Goal: Feedback & Contribution: Leave review/rating

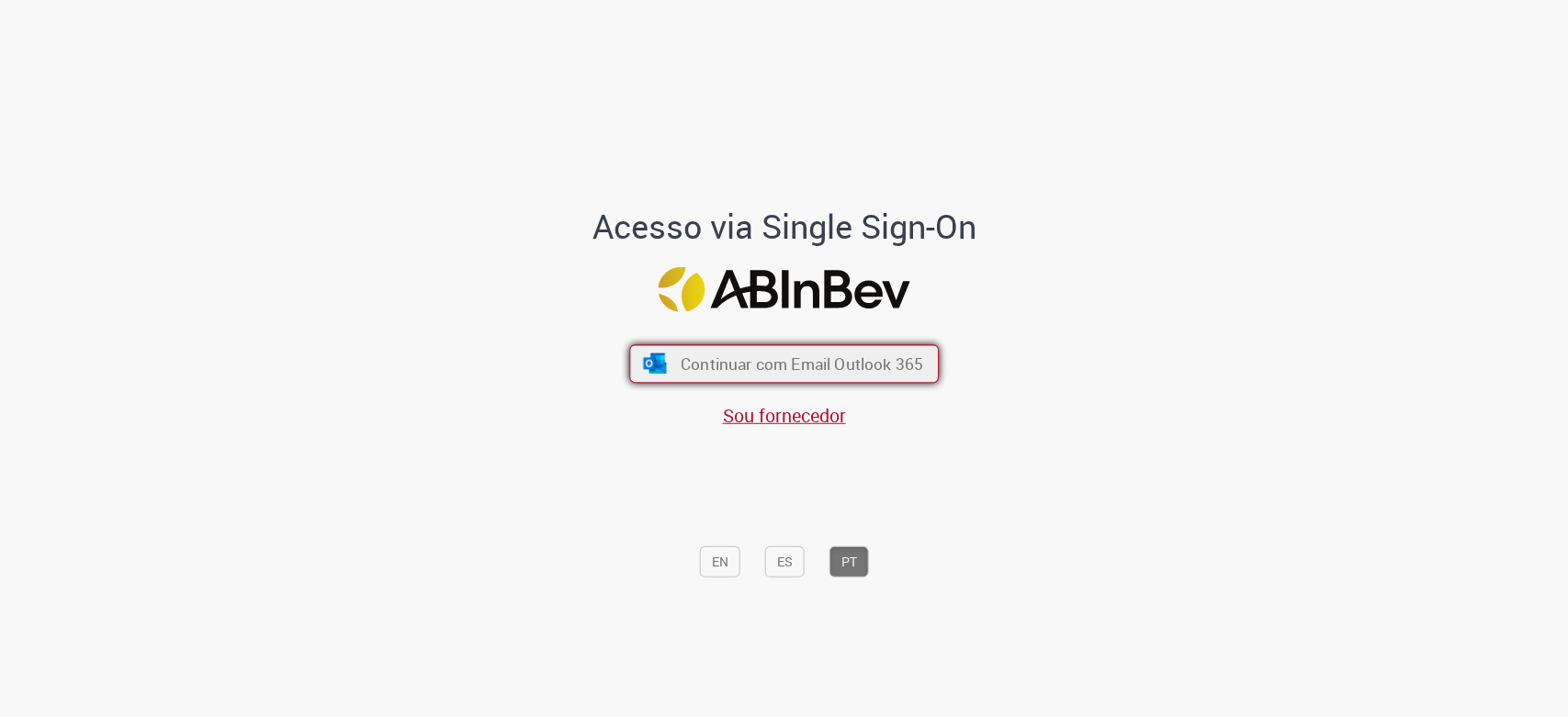
click at [798, 358] on span "Continuar com Email Outlook 365" at bounding box center [802, 364] width 243 height 21
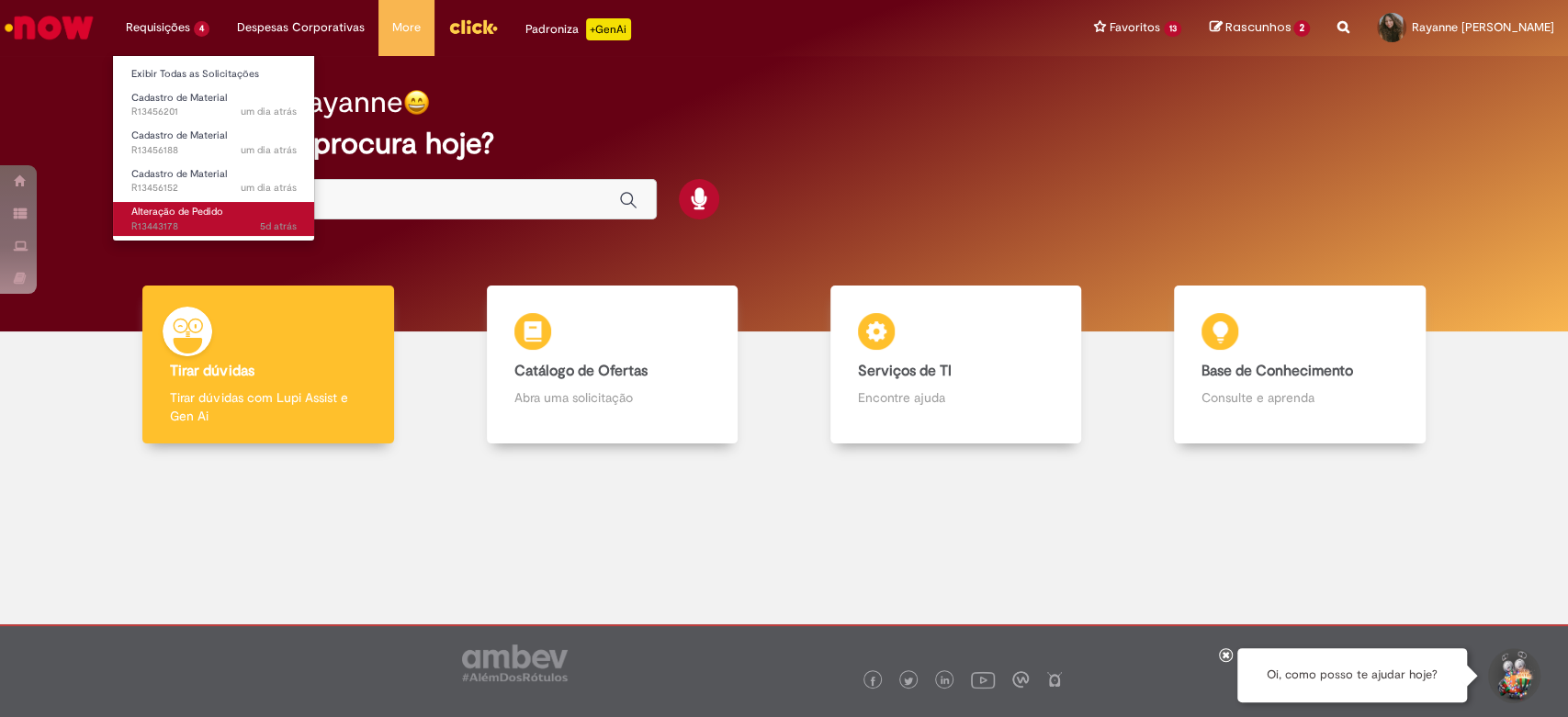
click at [223, 210] on link "Alteração de Pedido 5d atrás 5 dias atrás R13443178" at bounding box center [214, 218] width 202 height 34
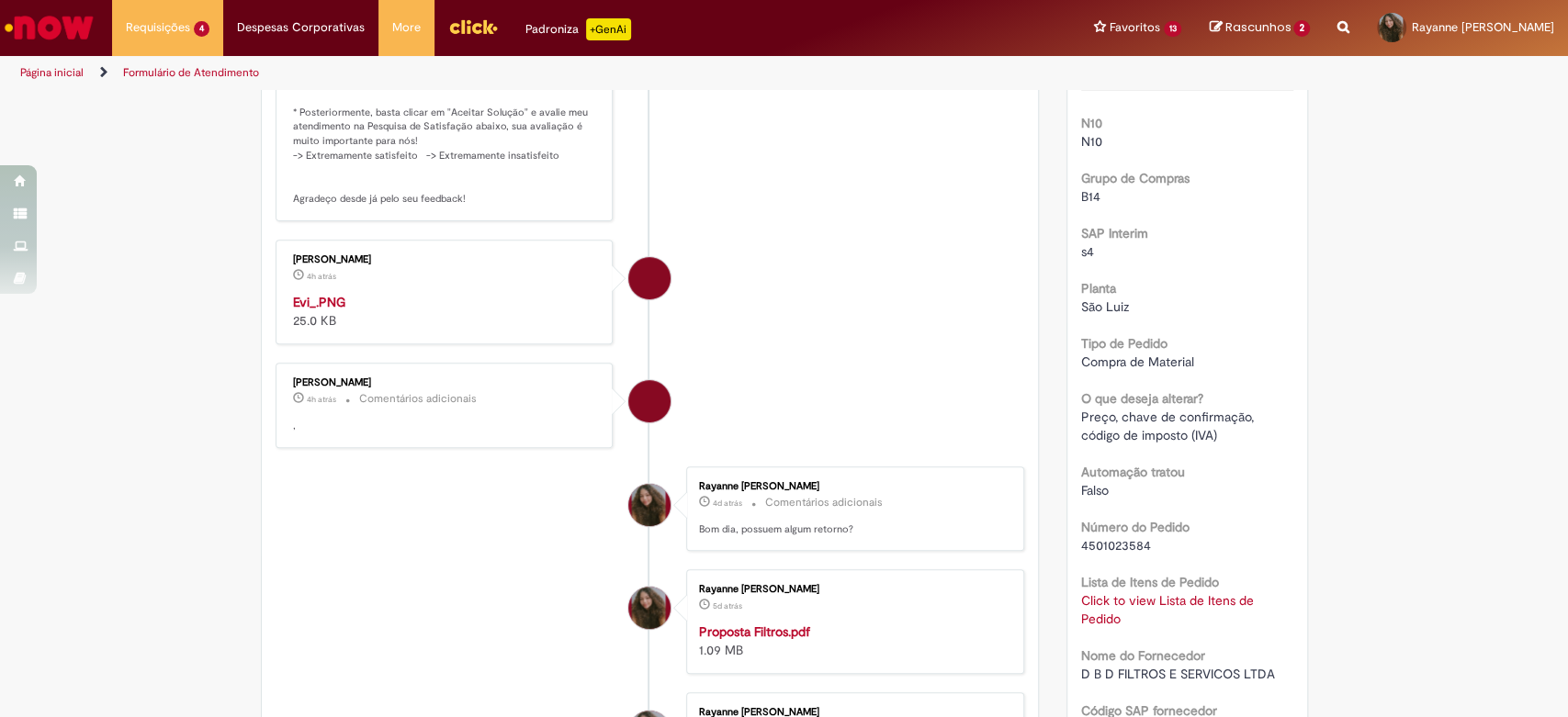
scroll to position [492, 0]
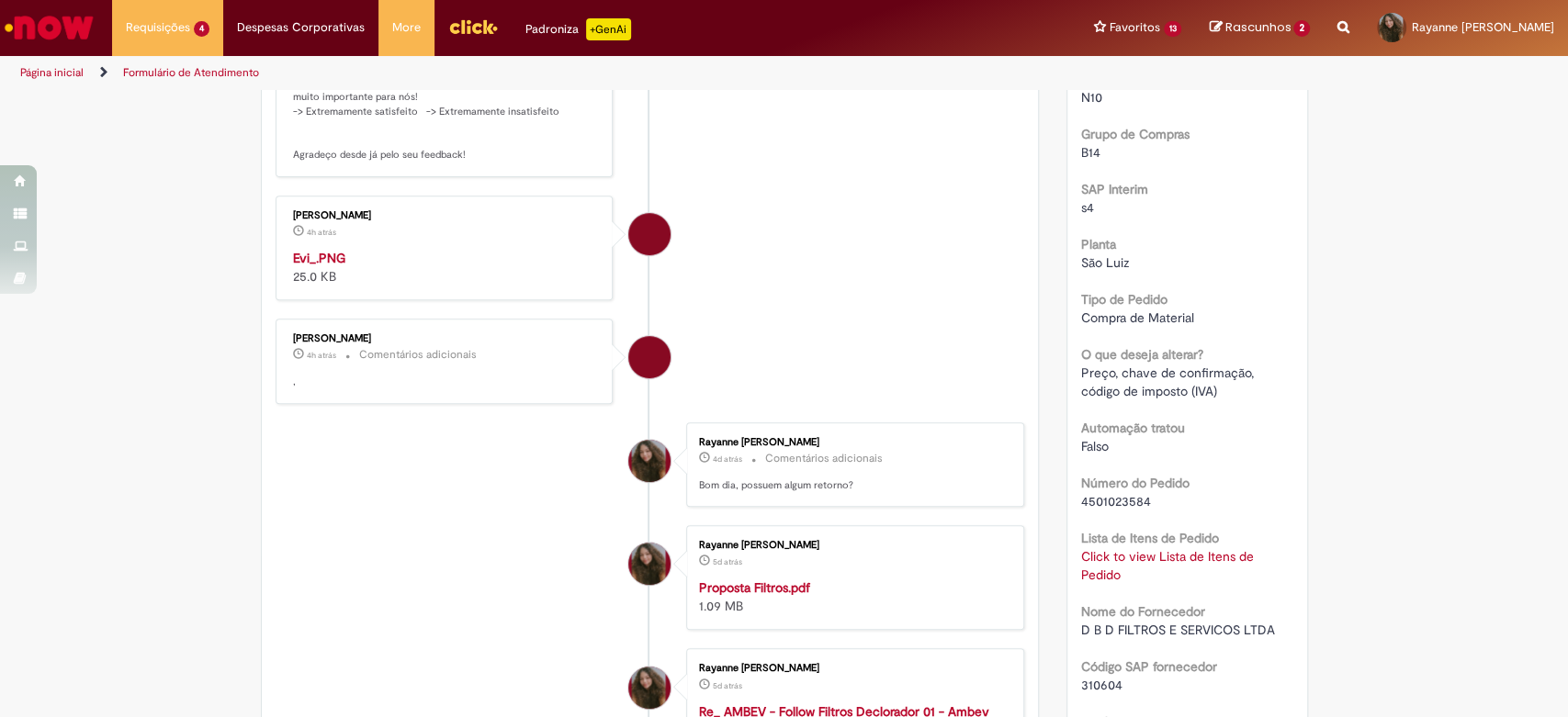
click at [441, 249] on img "Histórico de tíquete" at bounding box center [446, 249] width 306 height 0
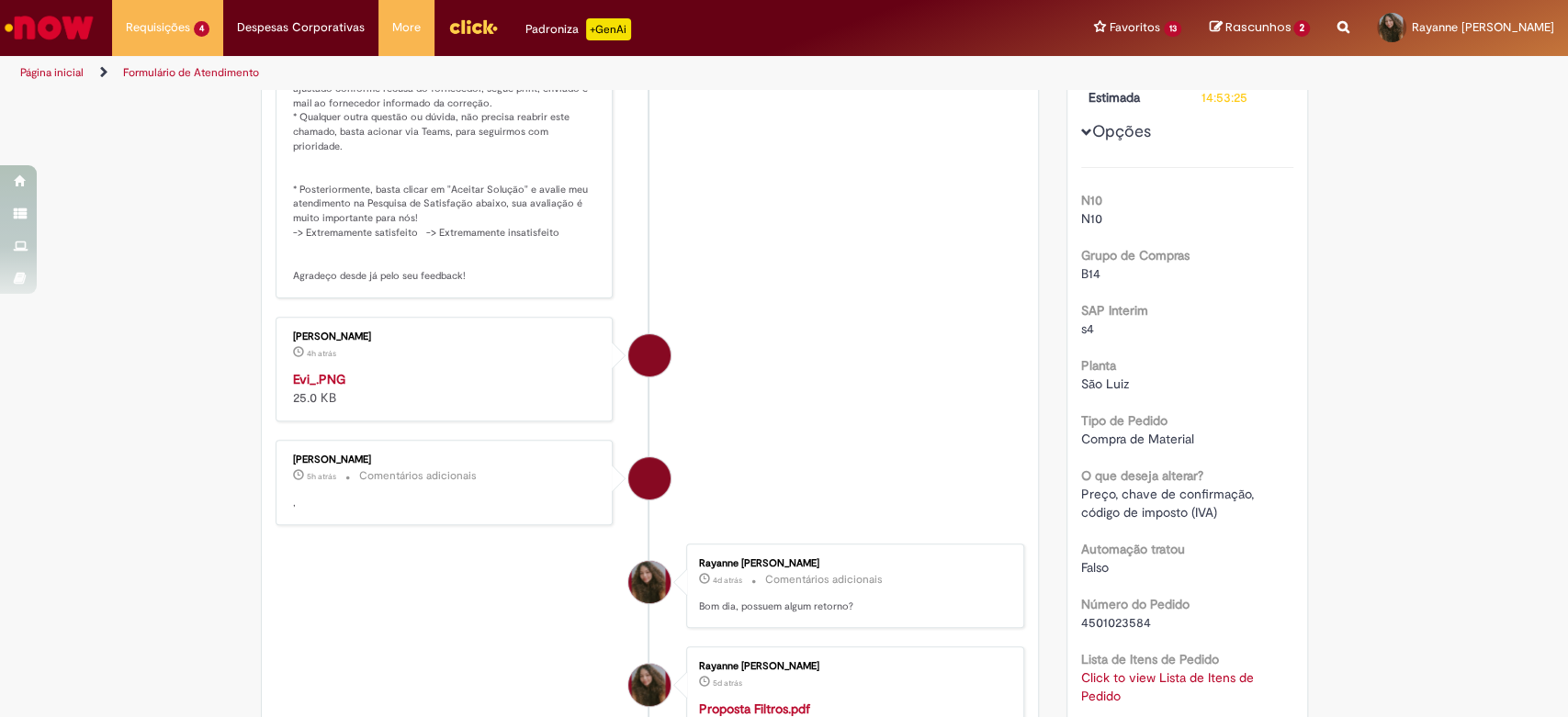
scroll to position [0, 0]
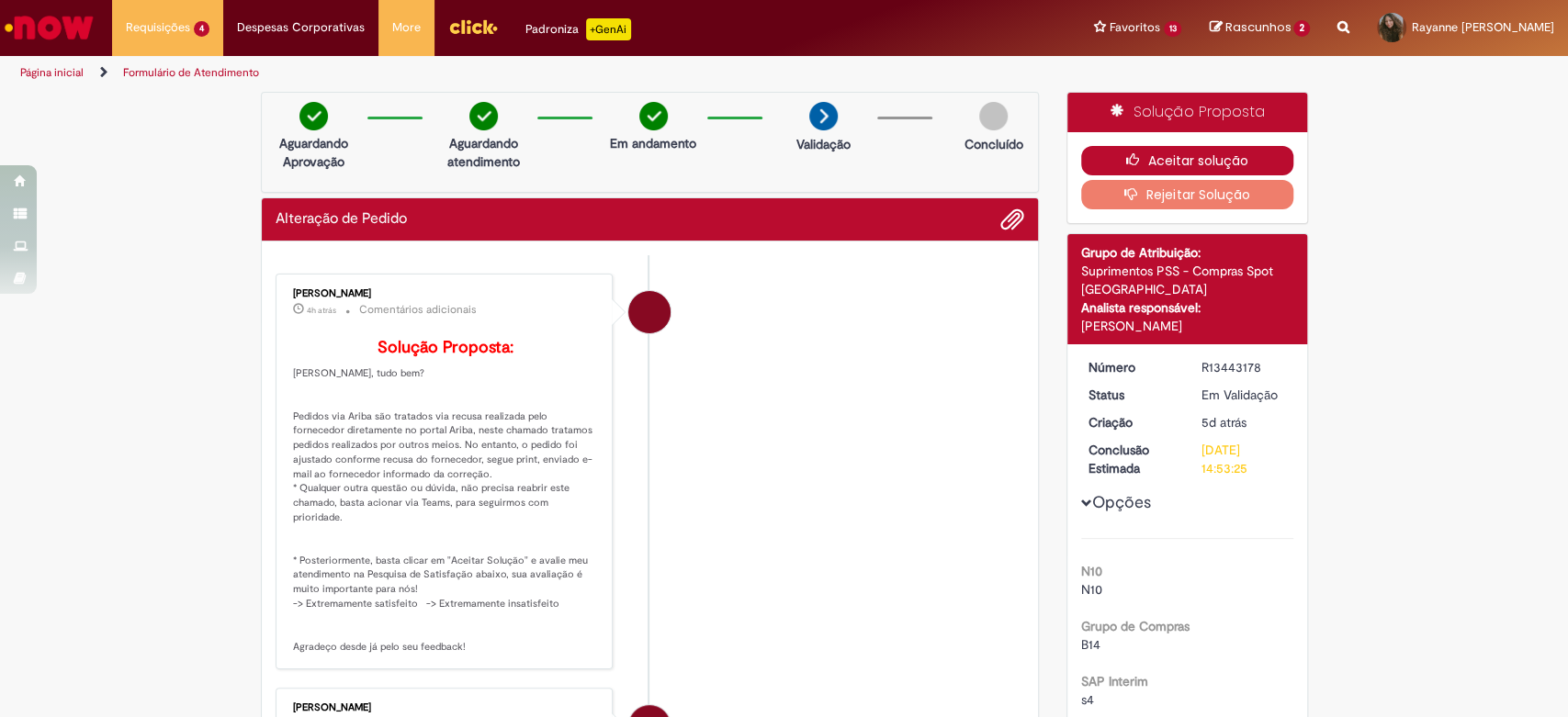
click at [1135, 159] on icon "button" at bounding box center [1137, 160] width 22 height 13
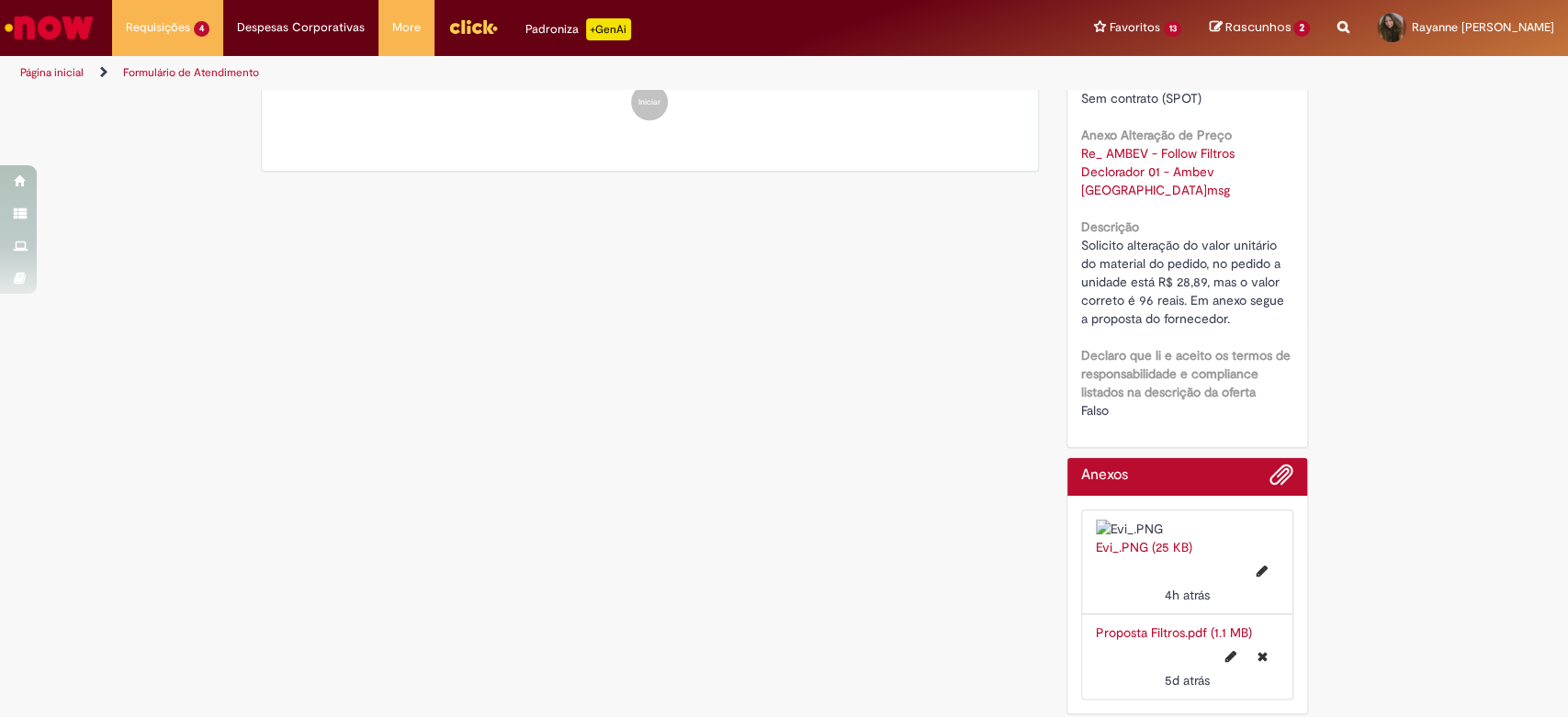
scroll to position [1383, 0]
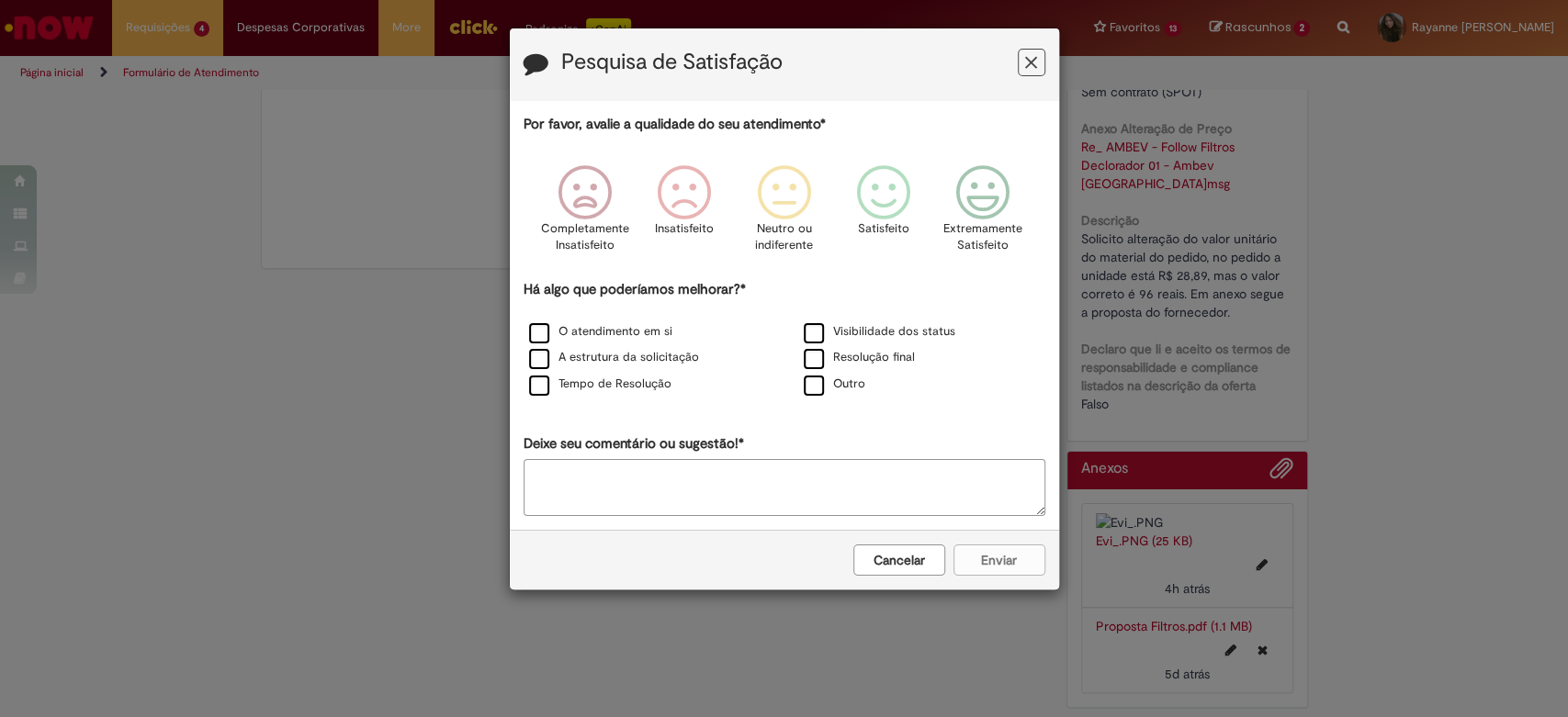
click at [636, 499] on textarea "Deixe seu comentário ou sugestão!*" at bounding box center [784, 487] width 522 height 57
click at [648, 332] on label "O atendimento em si" at bounding box center [600, 331] width 143 height 18
click at [647, 380] on label "Tempo de Resolução" at bounding box center [600, 384] width 142 height 18
click at [879, 197] on icon "Feedback" at bounding box center [883, 192] width 69 height 55
click at [1013, 557] on button "Enviar" at bounding box center [999, 559] width 92 height 31
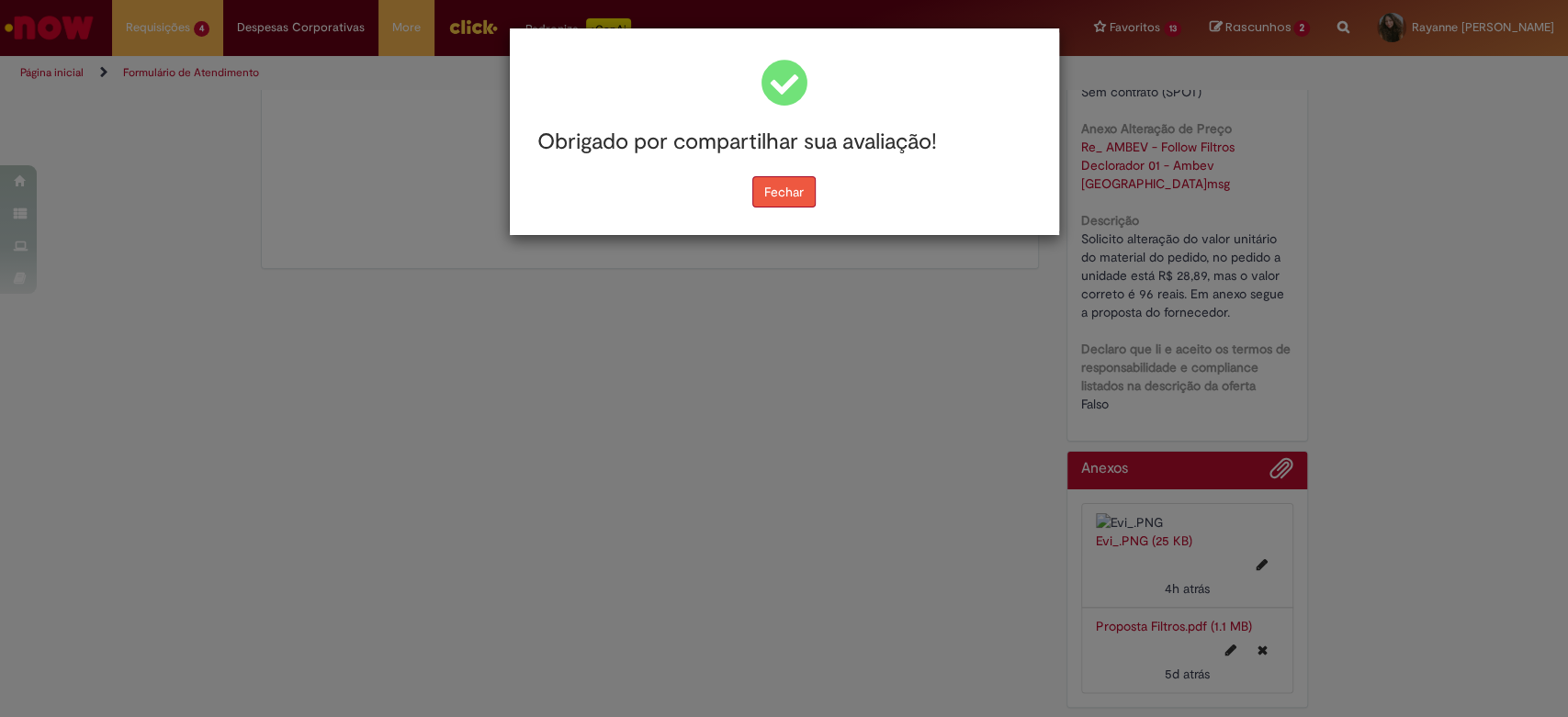
click at [771, 178] on button "Fechar" at bounding box center [784, 191] width 64 height 31
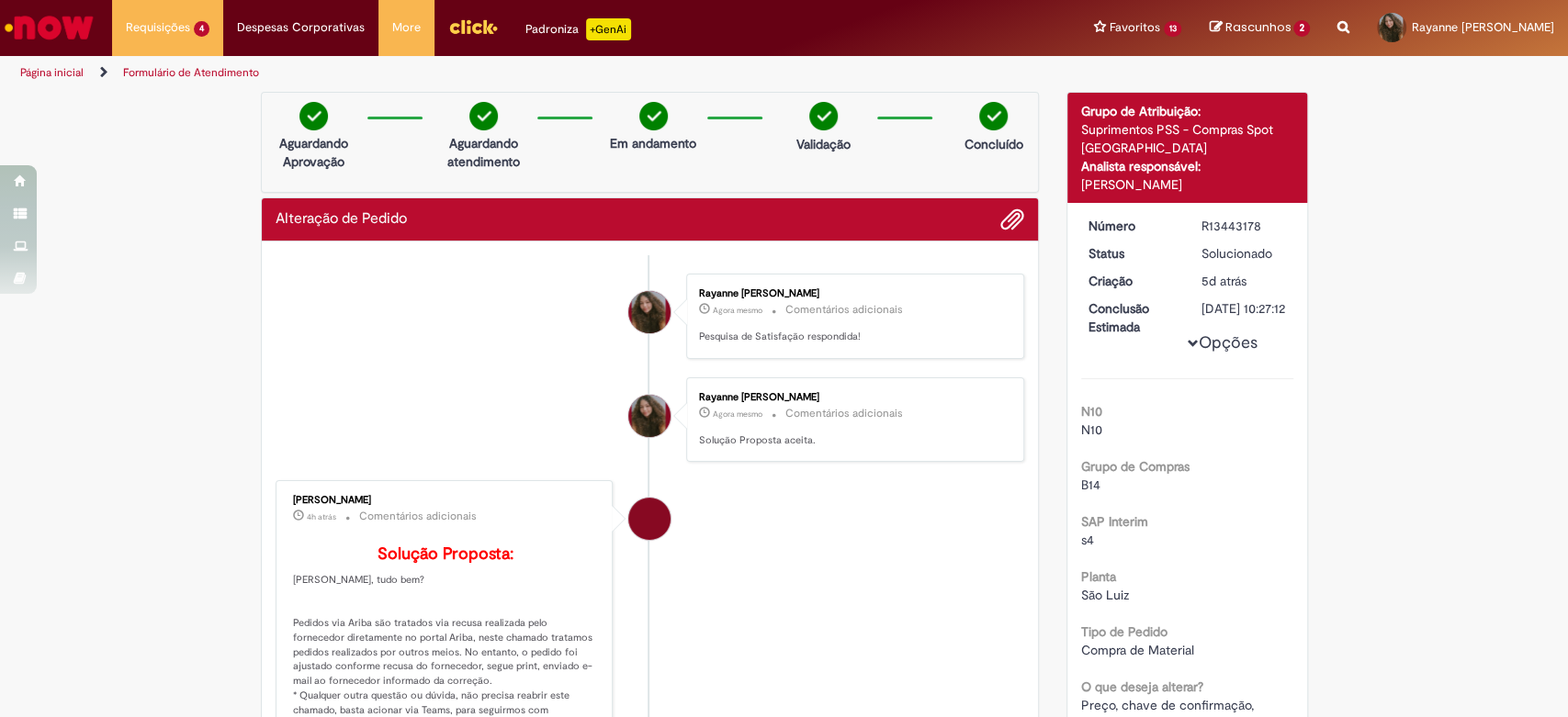
scroll to position [0, 0]
